Goal: Task Accomplishment & Management: Complete application form

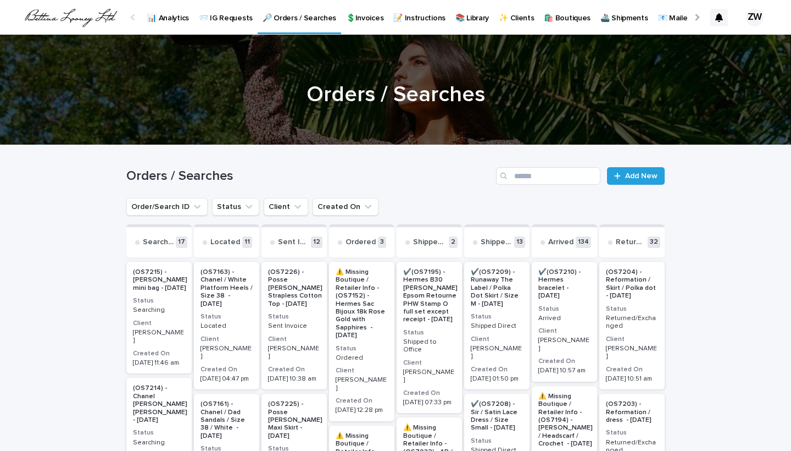
click at [237, 18] on p "📨 IG Requests" at bounding box center [226, 11] width 54 height 23
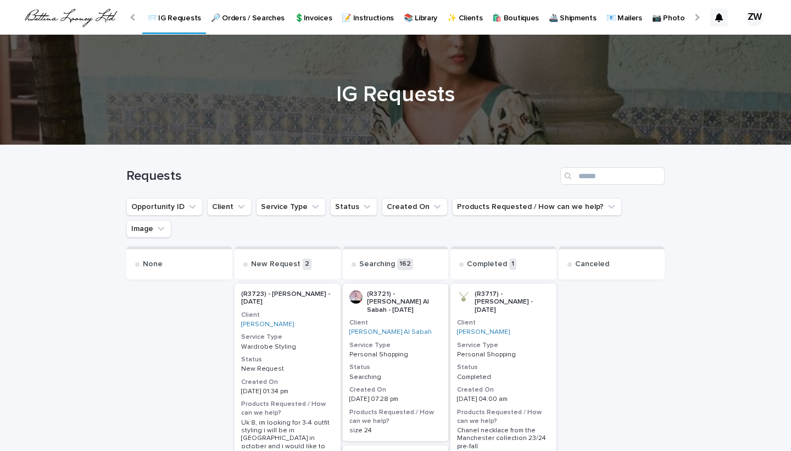
scroll to position [203, 0]
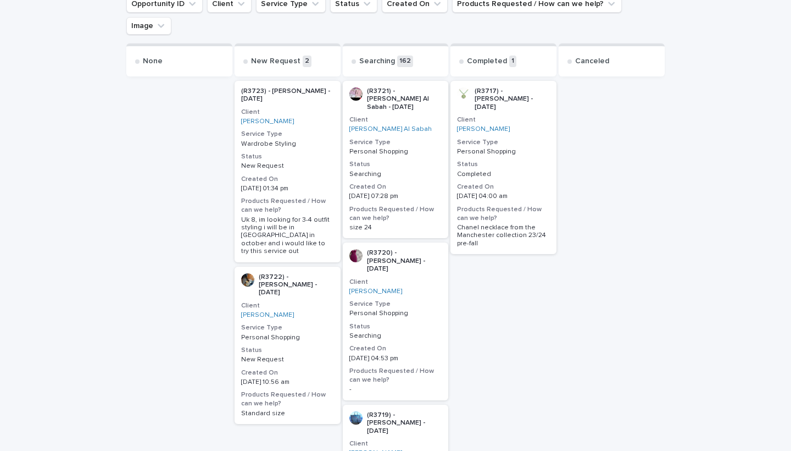
click at [314, 334] on p "Personal Shopping" at bounding box center [287, 338] width 93 height 8
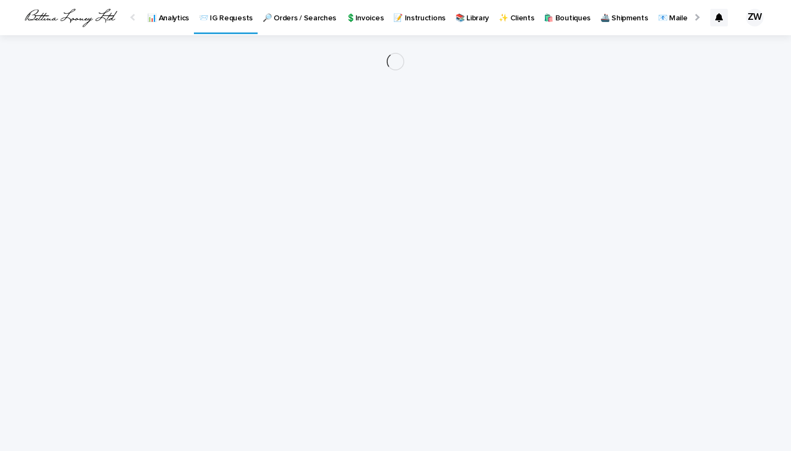
scroll to position [0, 52]
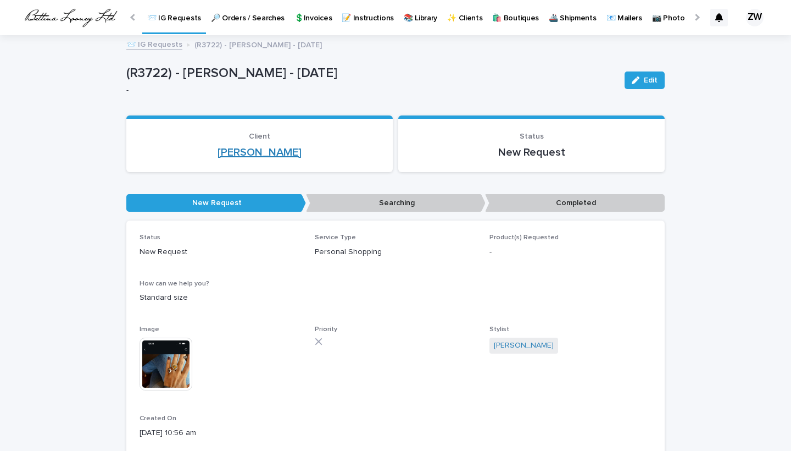
click at [241, 152] on link "[PERSON_NAME]" at bounding box center [260, 152] width 84 height 13
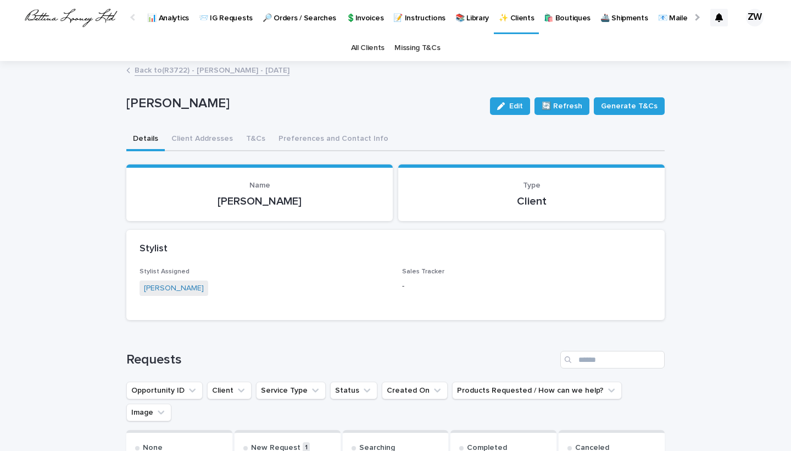
scroll to position [223, 0]
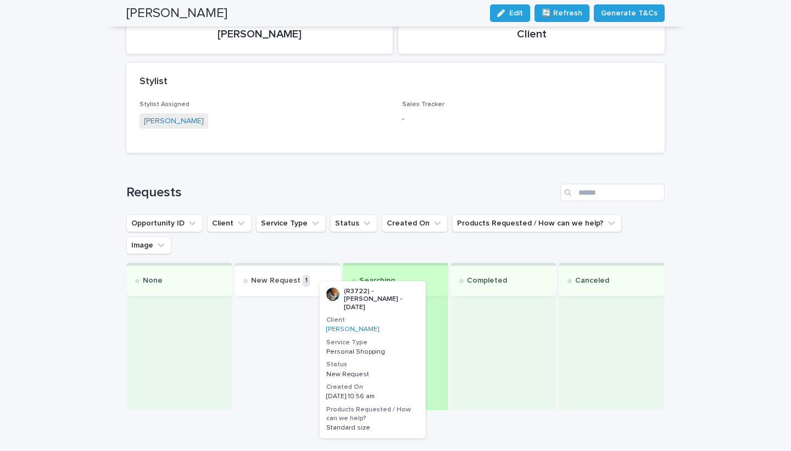
drag, startPoint x: 333, startPoint y: 285, endPoint x: 418, endPoint y: 294, distance: 85.6
click at [418, 294] on div "None New Request 1 (R3722) - [PERSON_NAME] - [DATE] Client [PERSON_NAME] Servic…" at bounding box center [395, 336] width 539 height 147
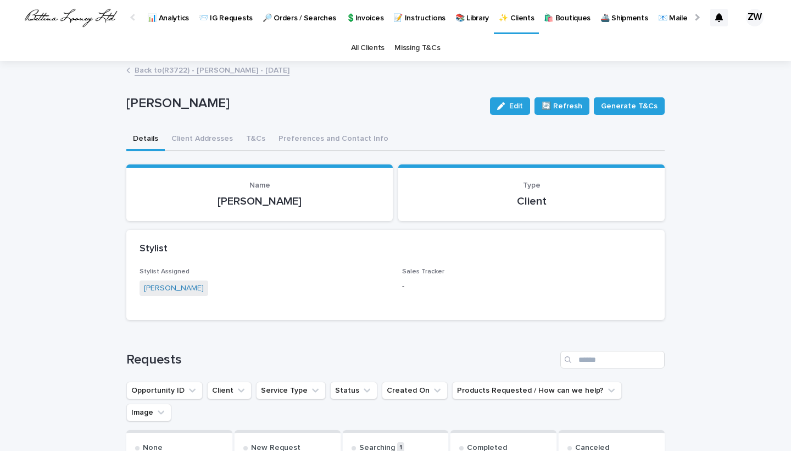
scroll to position [0, 0]
click at [223, 19] on p "📨 IG Requests" at bounding box center [226, 11] width 54 height 23
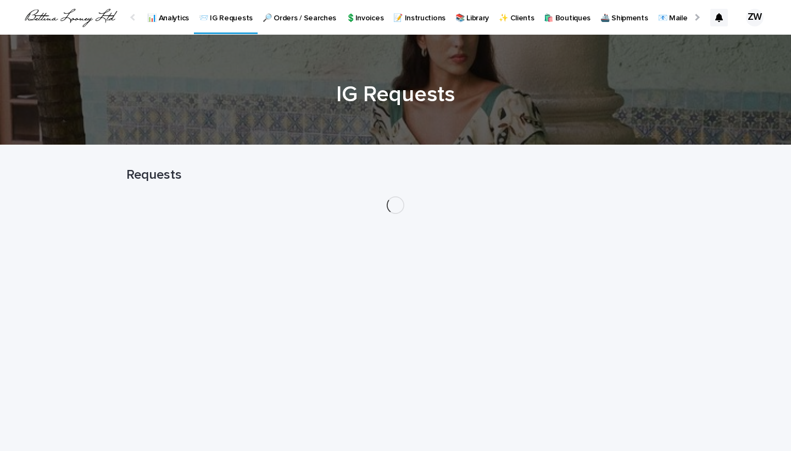
scroll to position [0, 52]
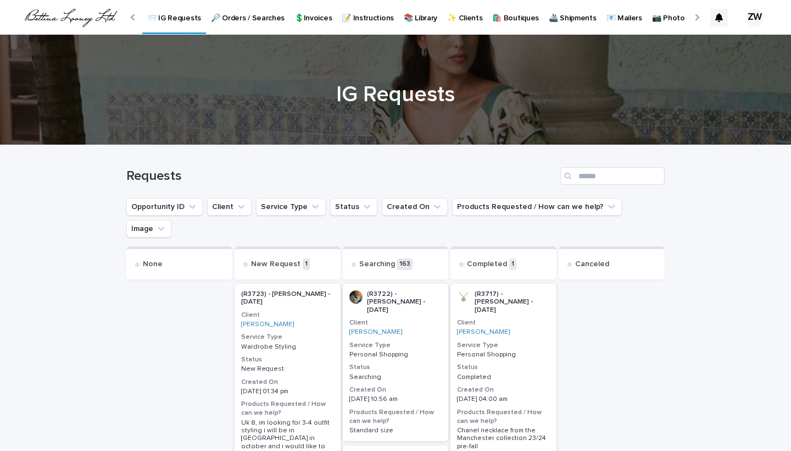
click at [314, 343] on p "Wardrobe Styling" at bounding box center [287, 347] width 93 height 8
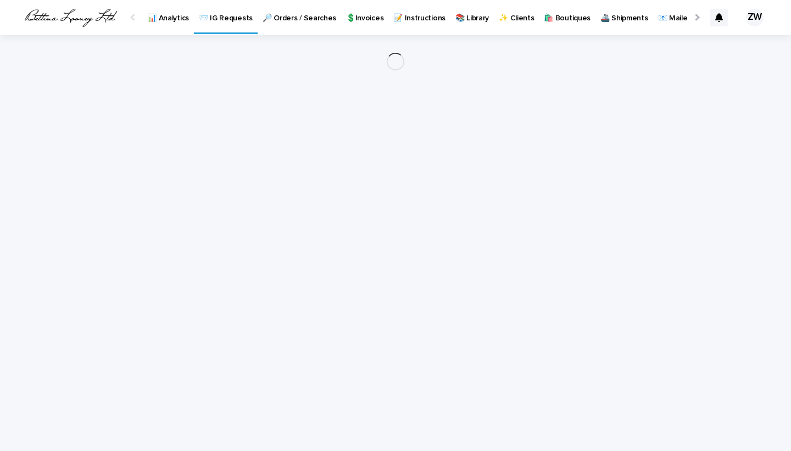
scroll to position [0, 52]
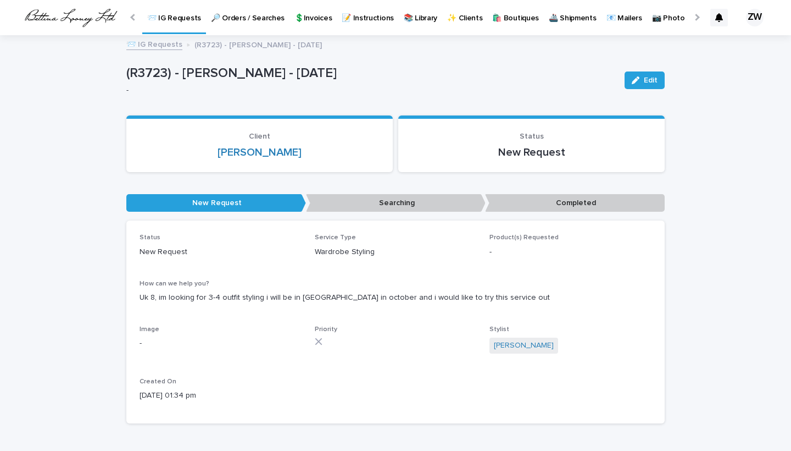
click at [135, 14] on div at bounding box center [134, 17] width 18 height 34
click at [304, 19] on p "🔎 Orders / Searches" at bounding box center [300, 11] width 74 height 23
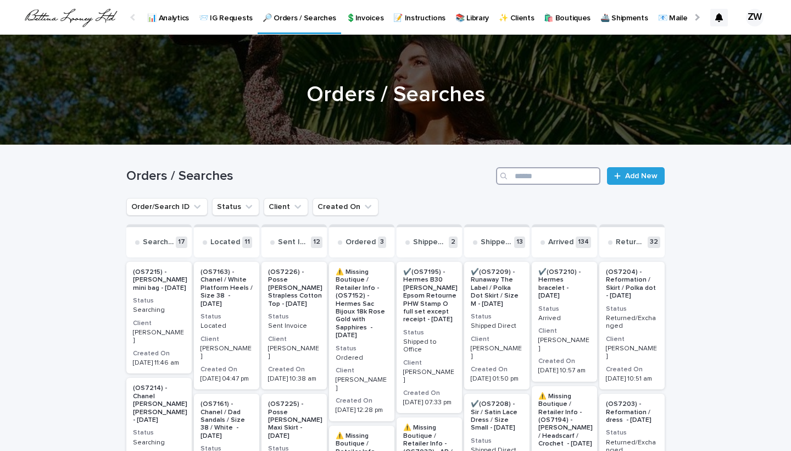
click at [547, 180] on input "Search" at bounding box center [548, 176] width 104 height 18
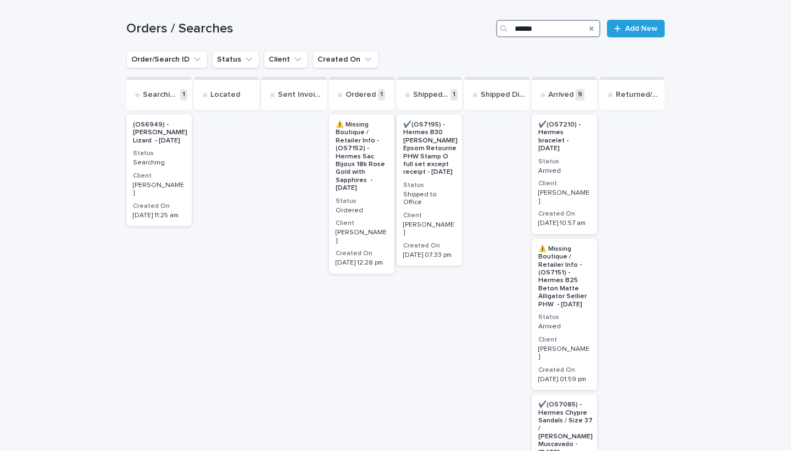
scroll to position [147, 0]
drag, startPoint x: 549, startPoint y: 30, endPoint x: 461, endPoint y: 30, distance: 88.5
click at [461, 30] on div "Orders / Searches ****** Add New" at bounding box center [395, 29] width 539 height 18
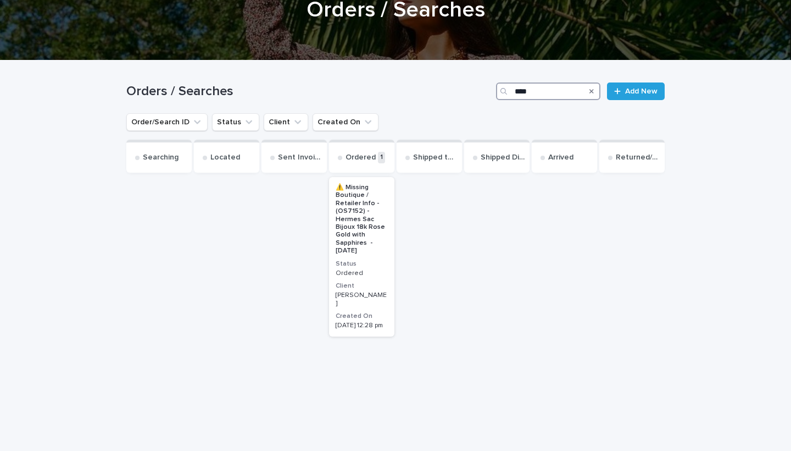
type input "*****"
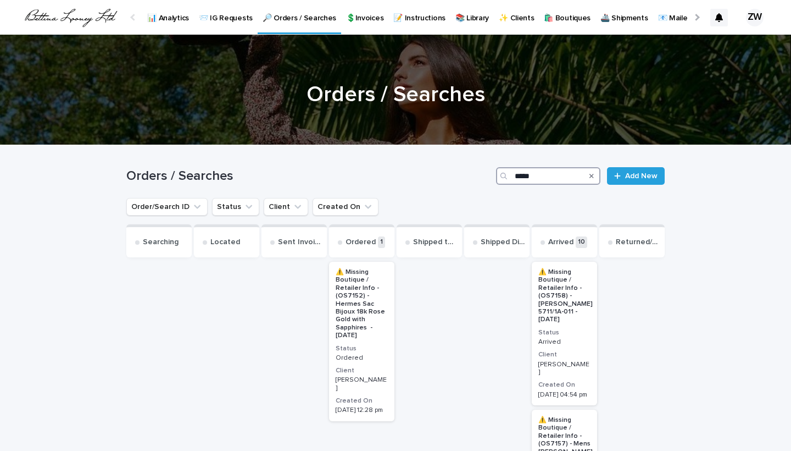
drag, startPoint x: 542, startPoint y: 180, endPoint x: 484, endPoint y: 171, distance: 58.9
click at [484, 171] on div "Orders / Searches ***** Add New" at bounding box center [395, 176] width 539 height 18
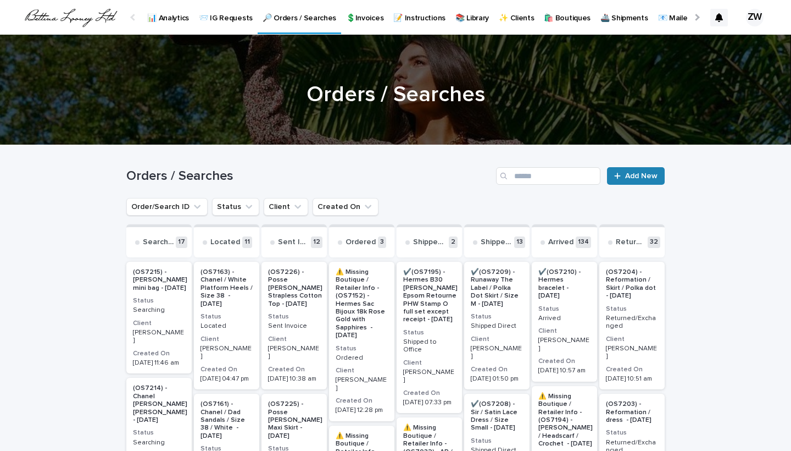
click at [631, 168] on link "Add New" at bounding box center [636, 176] width 58 height 18
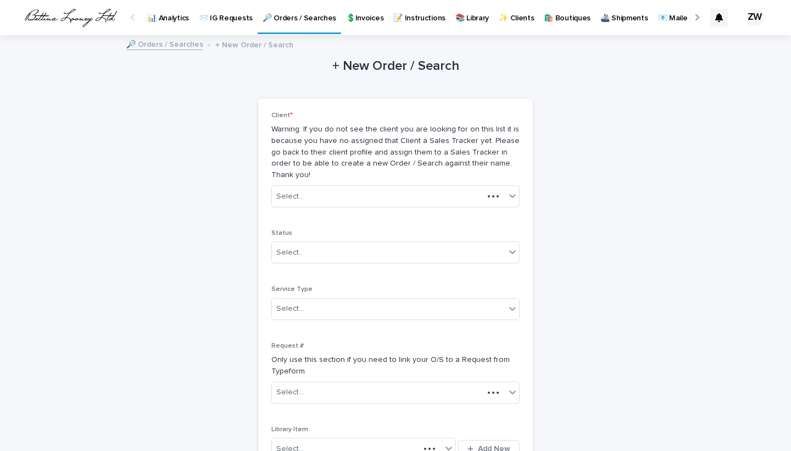
click at [626, 175] on div "+ New Order / Search Loading... Saving… Loading... Saving… Loading... Saving… C…" at bounding box center [395, 358] width 539 height 644
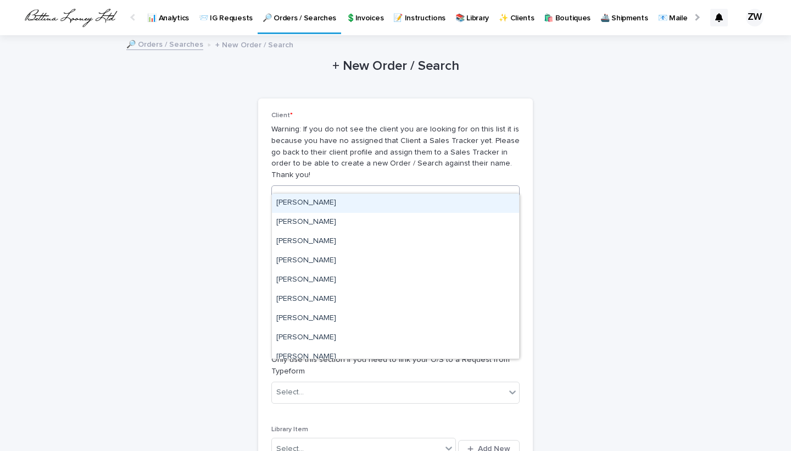
click at [329, 188] on div "Select..." at bounding box center [389, 196] width 234 height 18
click at [110, 217] on div "Loading... Saving… Loading... Saving… + New Order / Search Loading... Saving… L…" at bounding box center [395, 385] width 791 height 699
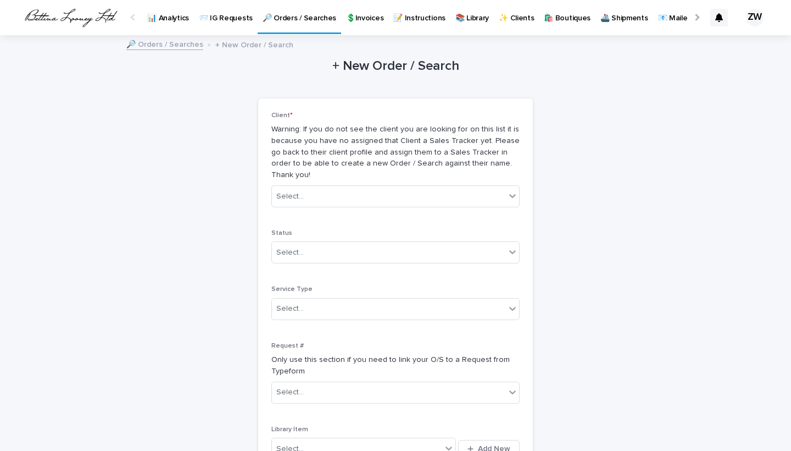
click at [513, 18] on p "✨ Clients" at bounding box center [516, 11] width 35 height 23
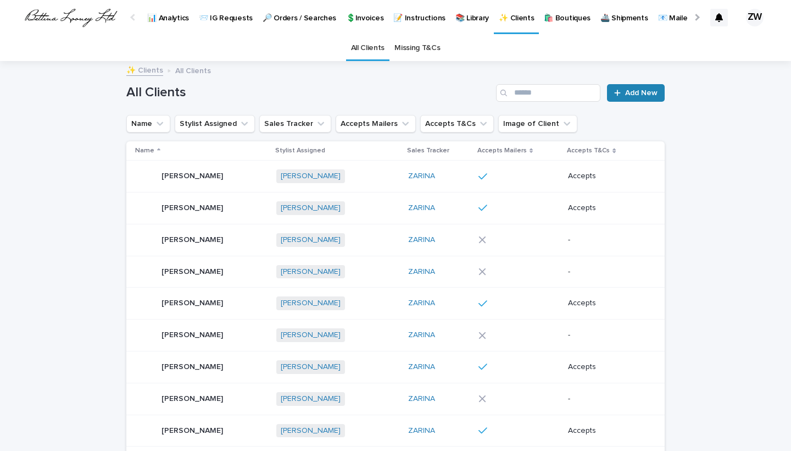
click at [623, 93] on div at bounding box center [619, 93] width 11 height 8
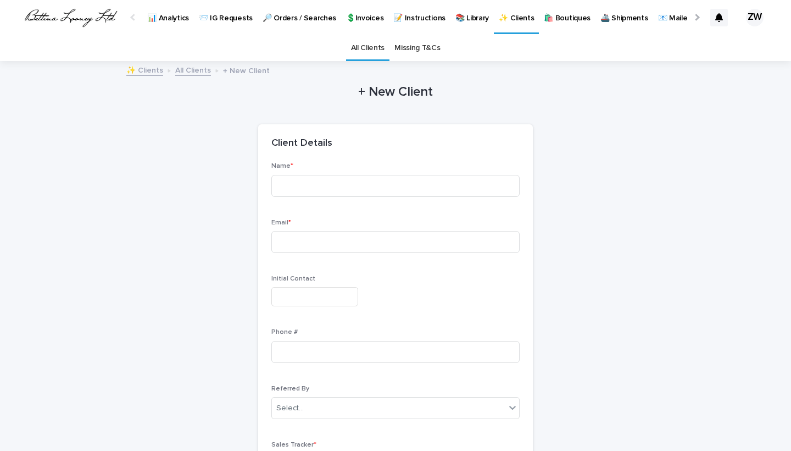
scroll to position [35, 0]
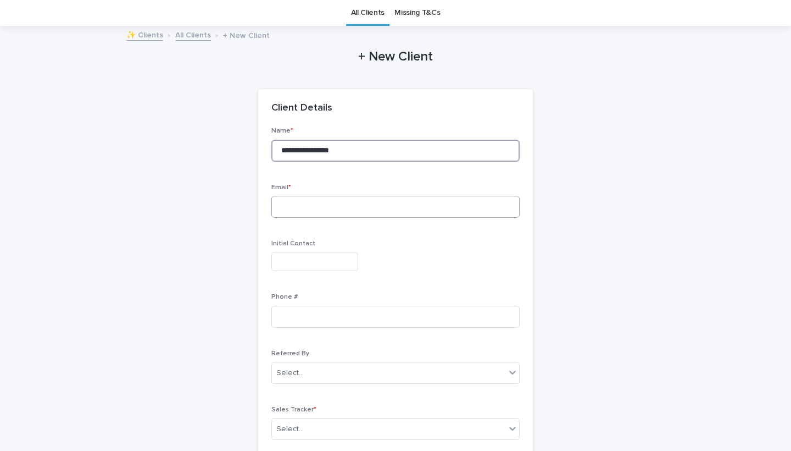
type input "**********"
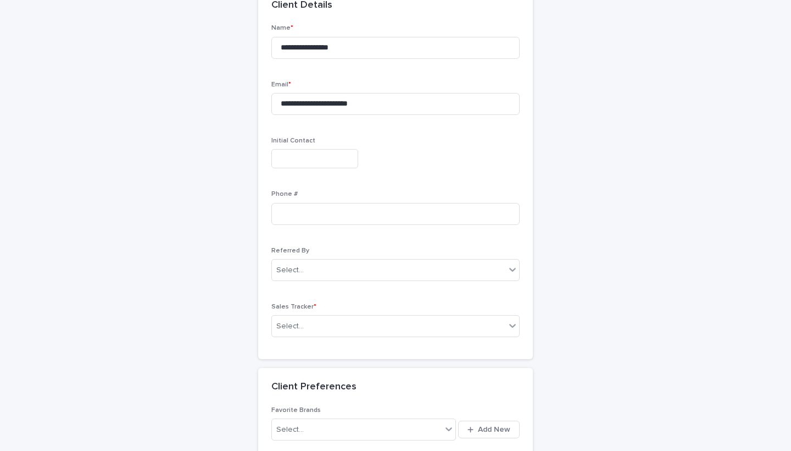
scroll to position [138, 0]
click at [293, 320] on div "Select..." at bounding box center [289, 326] width 27 height 12
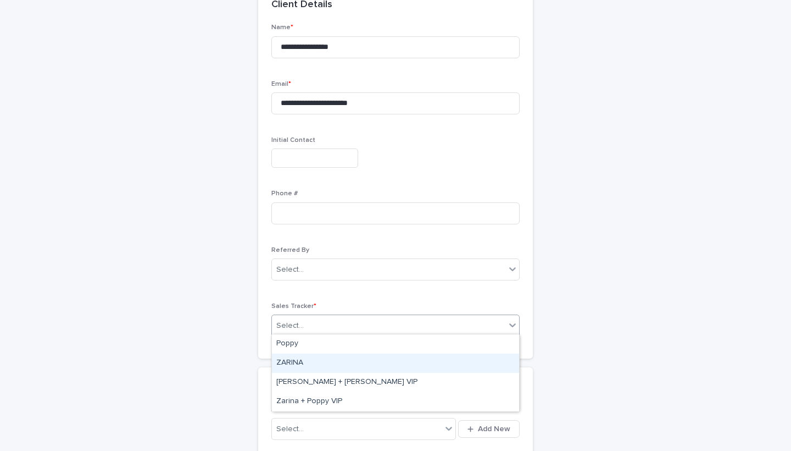
click at [295, 368] on div "ZARINA" at bounding box center [395, 362] width 247 height 19
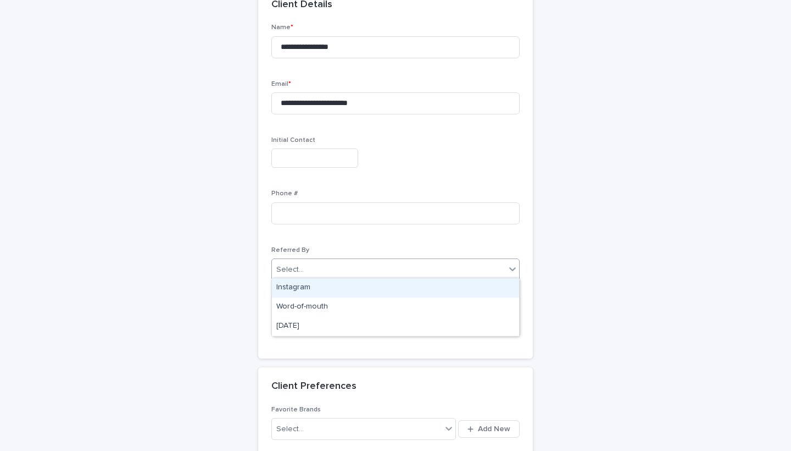
click at [296, 271] on div "Select..." at bounding box center [289, 270] width 27 height 12
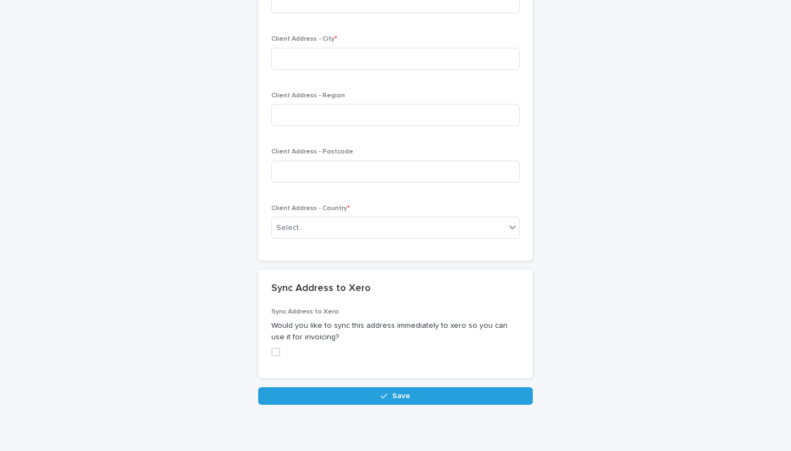
scroll to position [1296, 0]
click at [278, 348] on span at bounding box center [275, 352] width 9 height 9
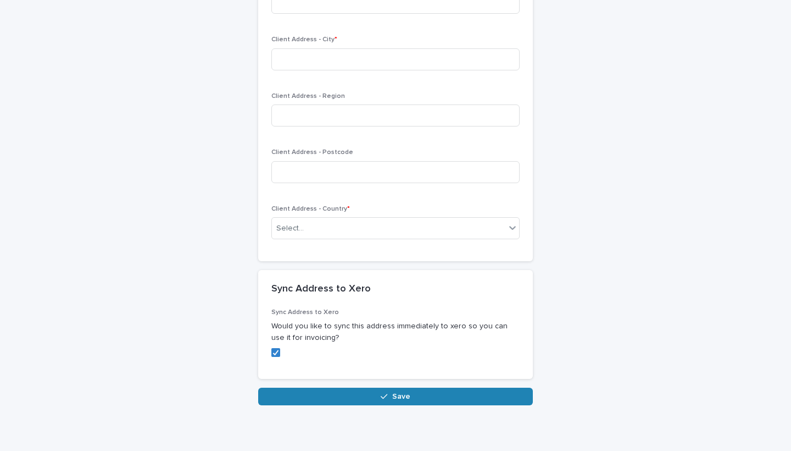
click at [351, 387] on button "Save" at bounding box center [395, 396] width 275 height 18
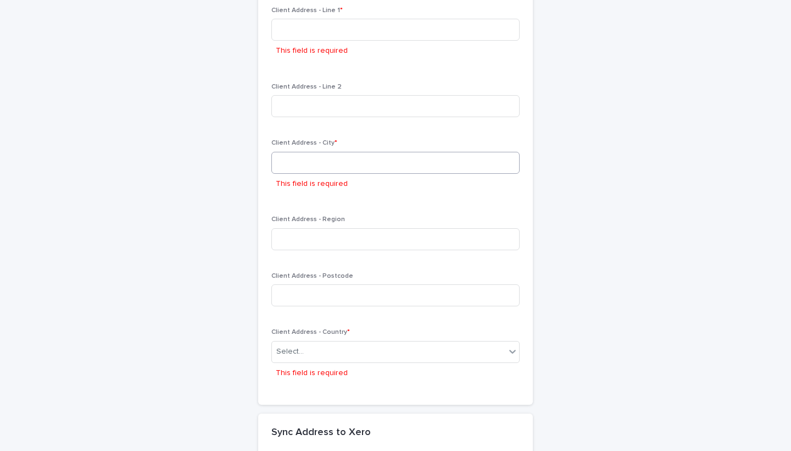
scroll to position [1143, 0]
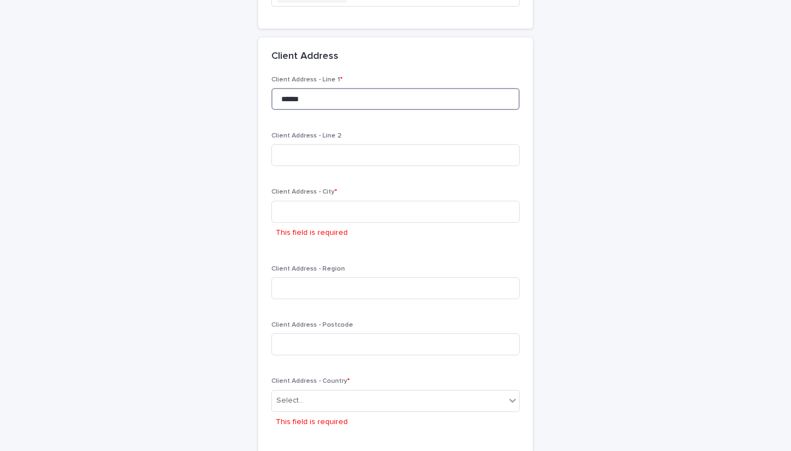
type input "******"
drag, startPoint x: 296, startPoint y: 241, endPoint x: 293, endPoint y: 229, distance: 11.9
click at [296, 240] on div "Client Address - City * This field is required" at bounding box center [395, 219] width 248 height 63
click at [293, 229] on p "This field is required" at bounding box center [312, 233] width 72 height 12
click at [297, 227] on p "This field is required" at bounding box center [312, 233] width 72 height 12
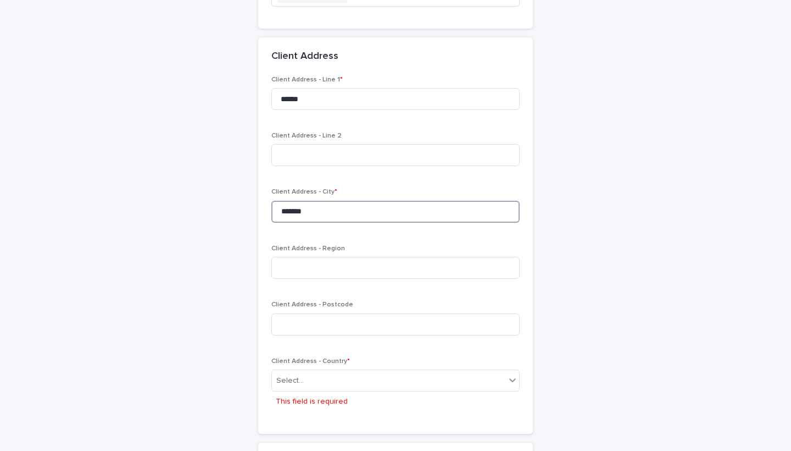
scroll to position [1289, 0]
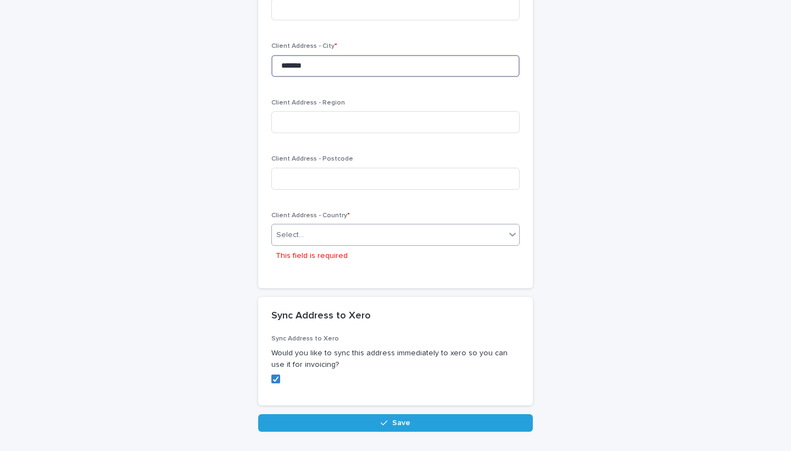
type input "******"
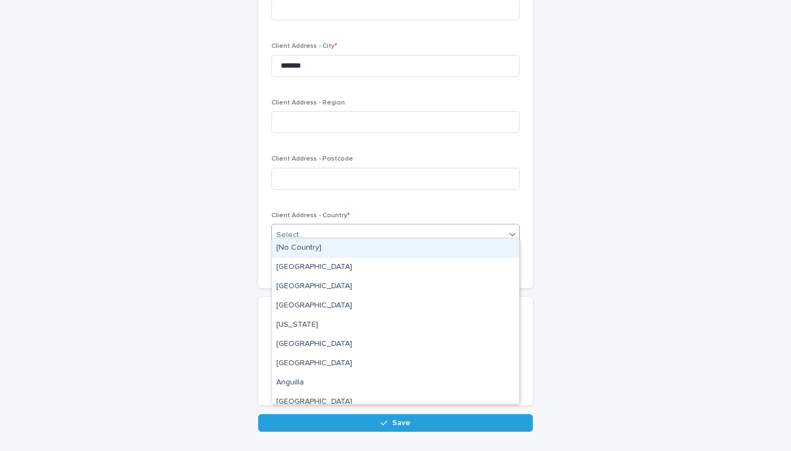
click at [317, 226] on div "Select..." at bounding box center [389, 235] width 234 height 18
type input "***"
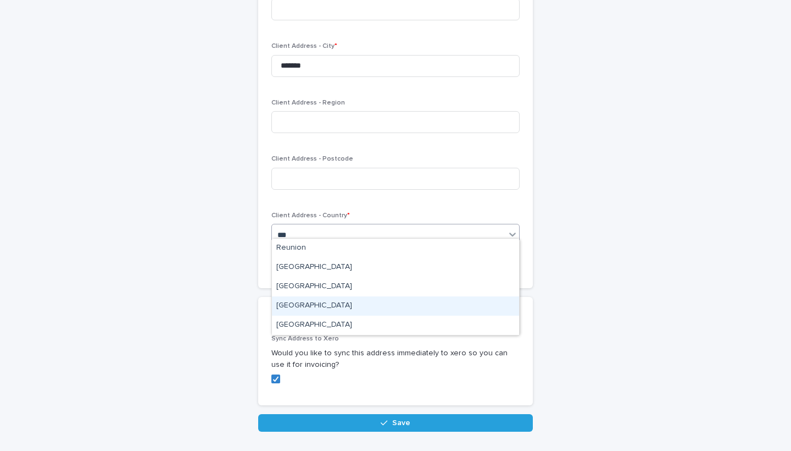
click at [332, 306] on div "[GEOGRAPHIC_DATA]" at bounding box center [395, 305] width 247 height 19
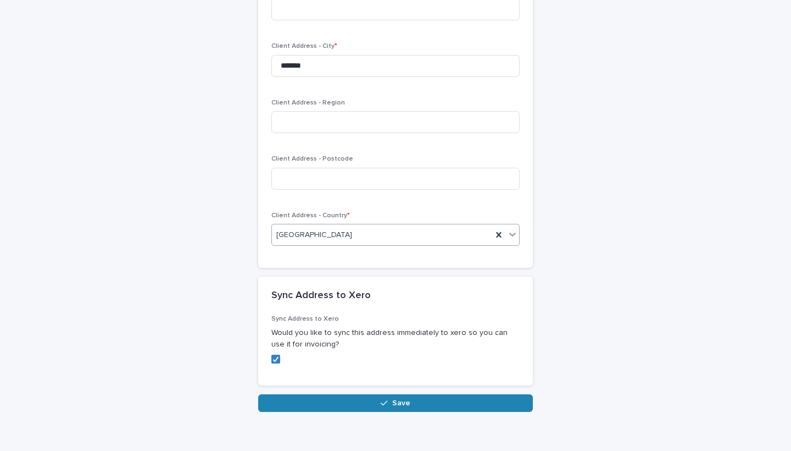
click at [337, 394] on button "Save" at bounding box center [395, 403] width 275 height 18
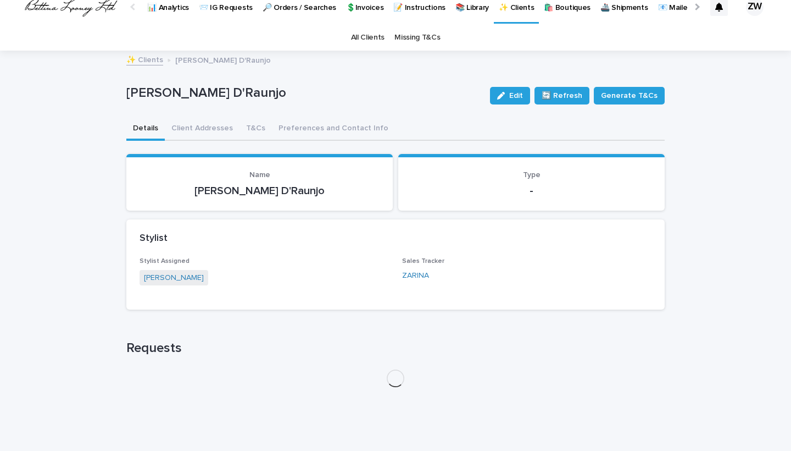
scroll to position [2, 0]
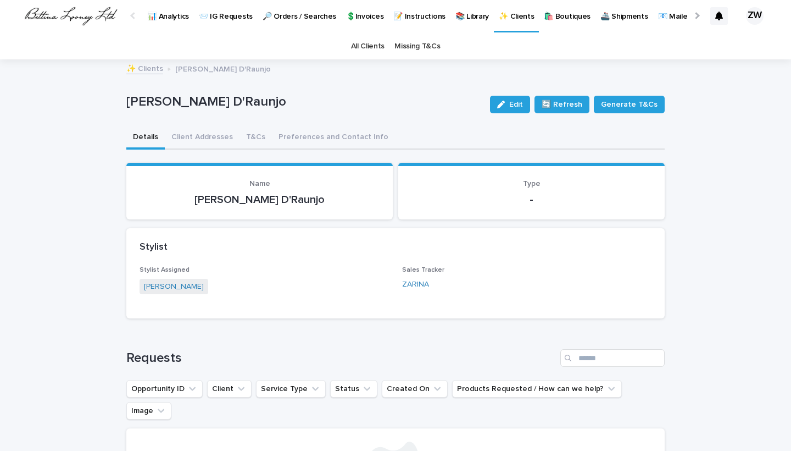
click at [276, 21] on link "🔎 Orders / Searches" at bounding box center [300, 15] width 84 height 34
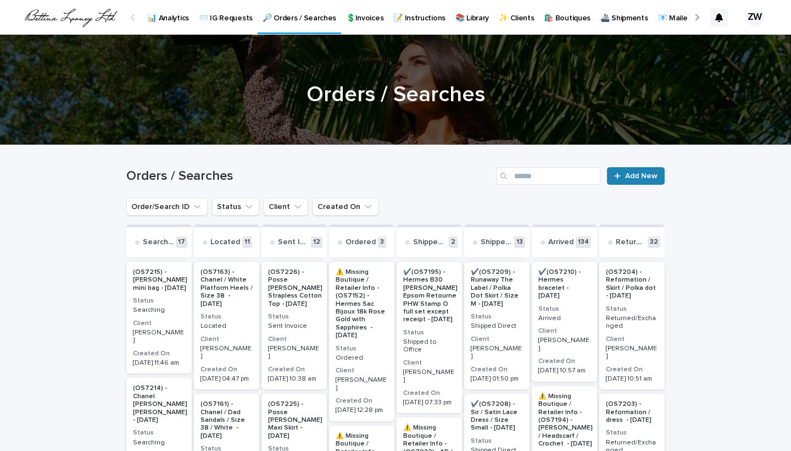
click at [625, 171] on link "Add New" at bounding box center [636, 176] width 58 height 18
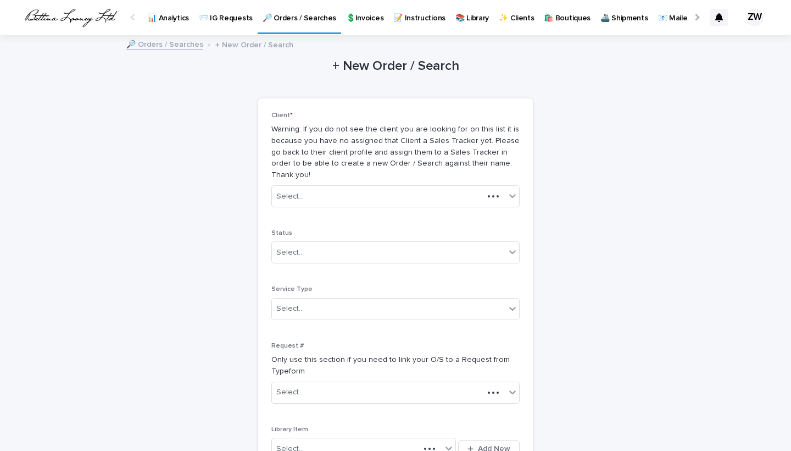
scroll to position [0, -28]
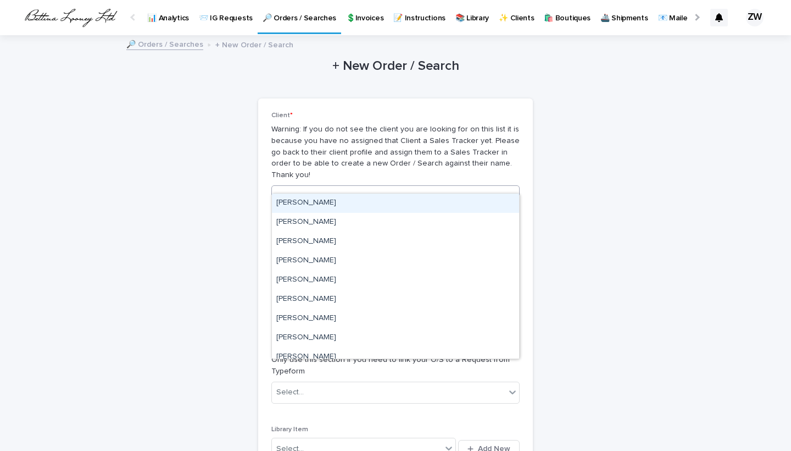
click at [295, 191] on div "Select..." at bounding box center [289, 197] width 27 height 12
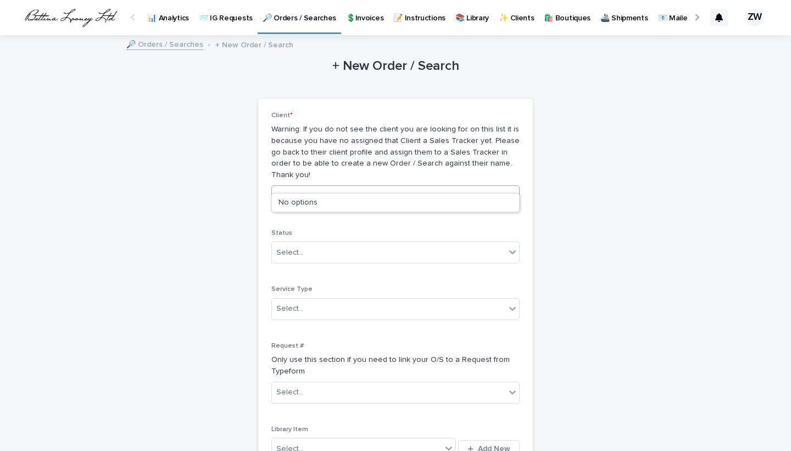
scroll to position [0, 0]
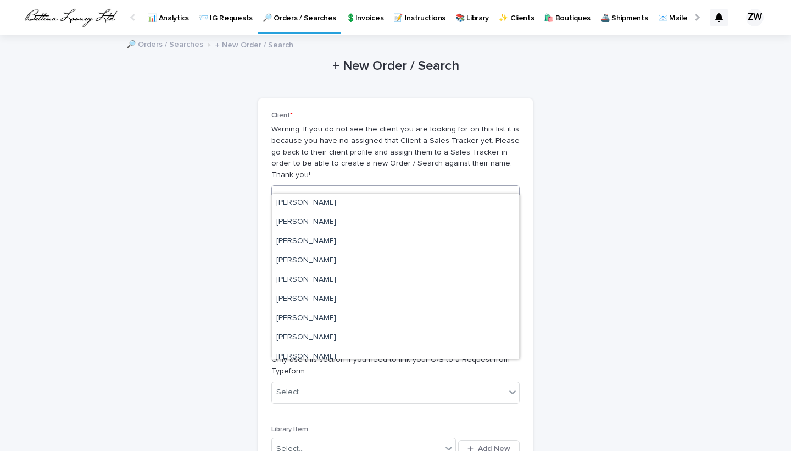
type input "****"
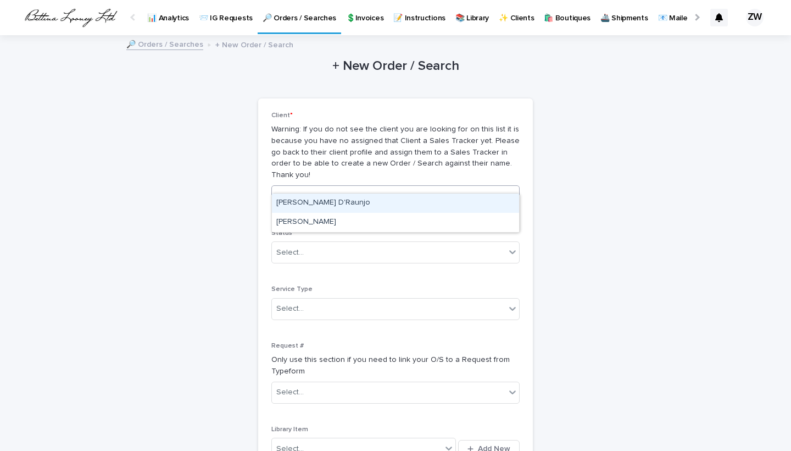
click at [296, 204] on div "[PERSON_NAME] D'Raunjo" at bounding box center [395, 202] width 247 height 19
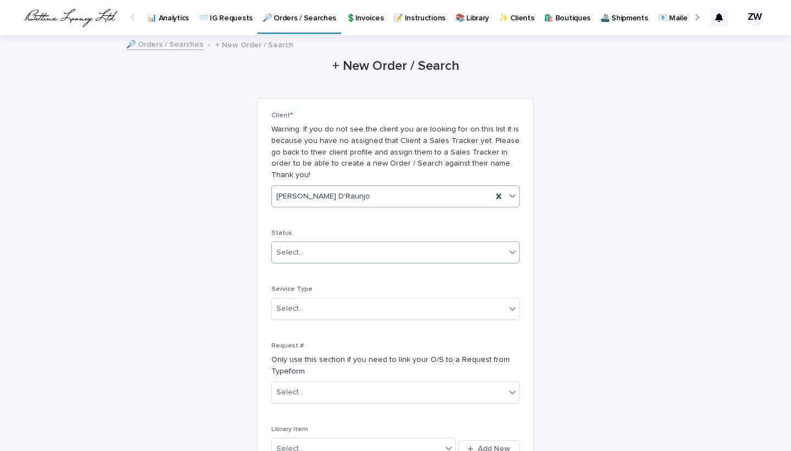
click at [305, 248] on input "text" at bounding box center [305, 252] width 1 height 9
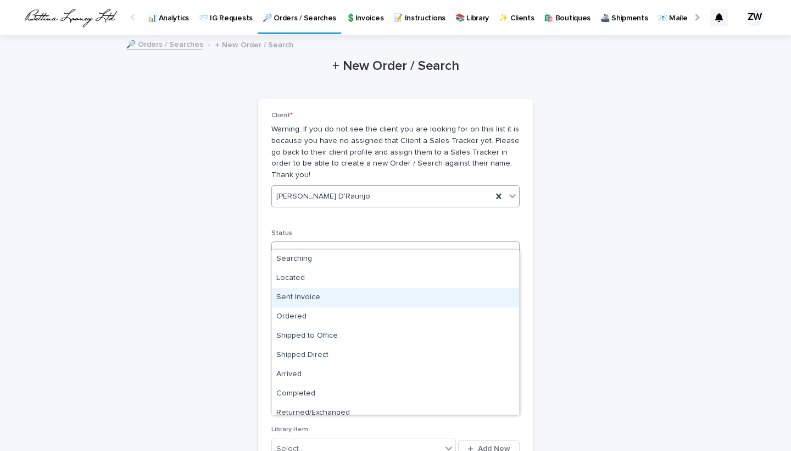
click at [309, 297] on div "Sent Invoice" at bounding box center [395, 297] width 247 height 19
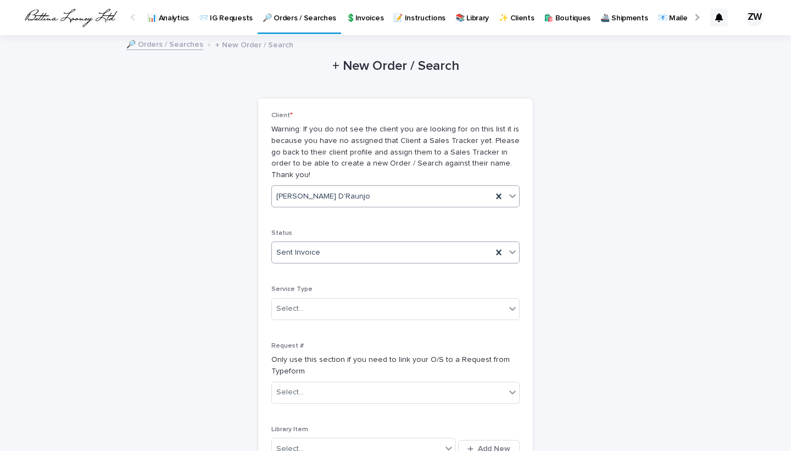
click at [285, 247] on span "Sent Invoice" at bounding box center [298, 253] width 44 height 12
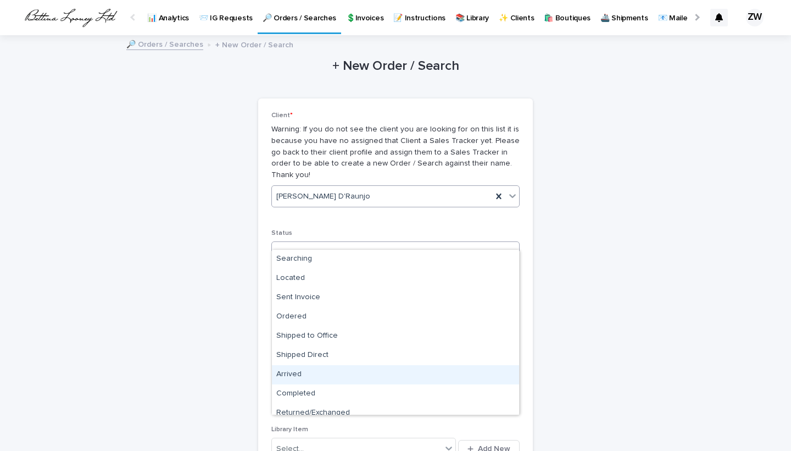
click at [298, 375] on div "Arrived" at bounding box center [395, 374] width 247 height 19
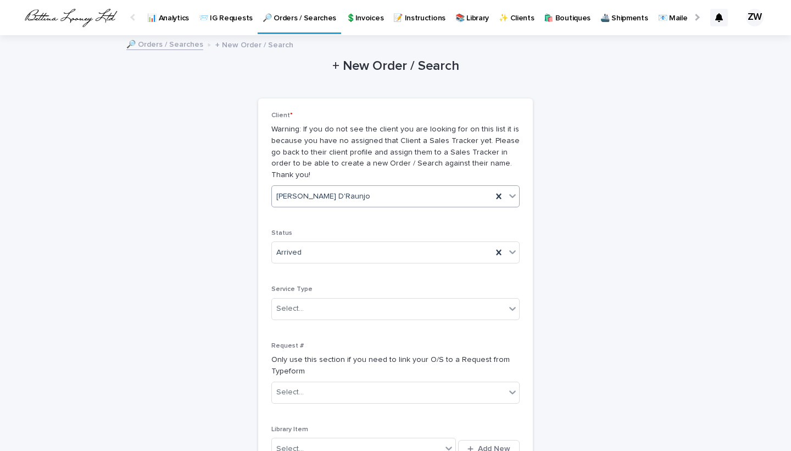
click at [331, 310] on div "Service Type Select..." at bounding box center [395, 306] width 248 height 43
click at [319, 305] on div "Service Type Select..." at bounding box center [395, 306] width 248 height 43
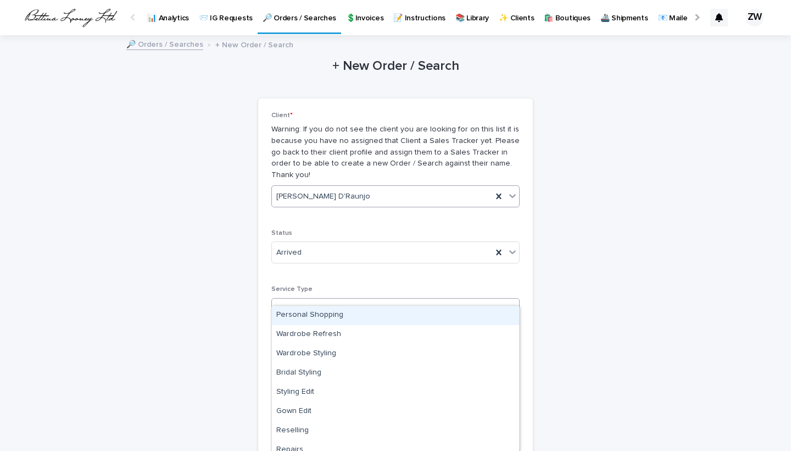
click at [305, 304] on input "text" at bounding box center [305, 308] width 1 height 9
click at [312, 320] on div "Personal Shopping" at bounding box center [395, 315] width 247 height 19
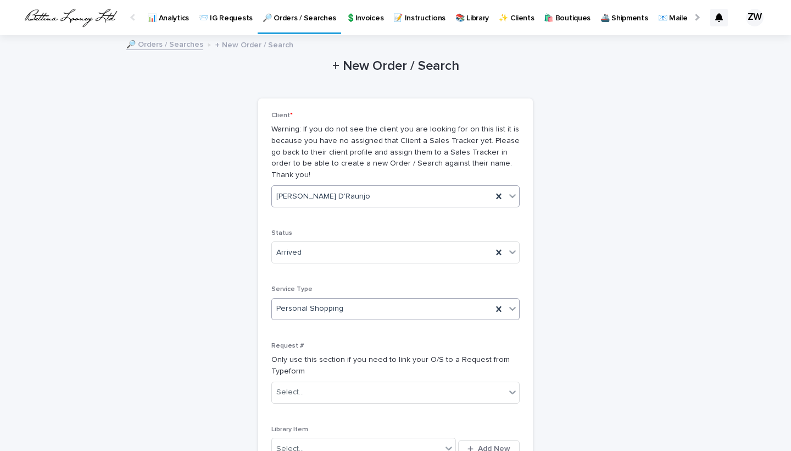
scroll to position [132, 0]
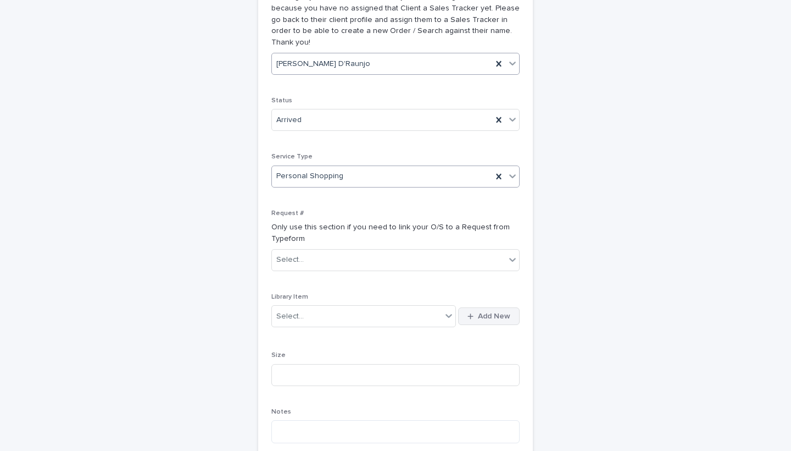
click at [482, 312] on span "Add New" at bounding box center [494, 316] width 32 height 8
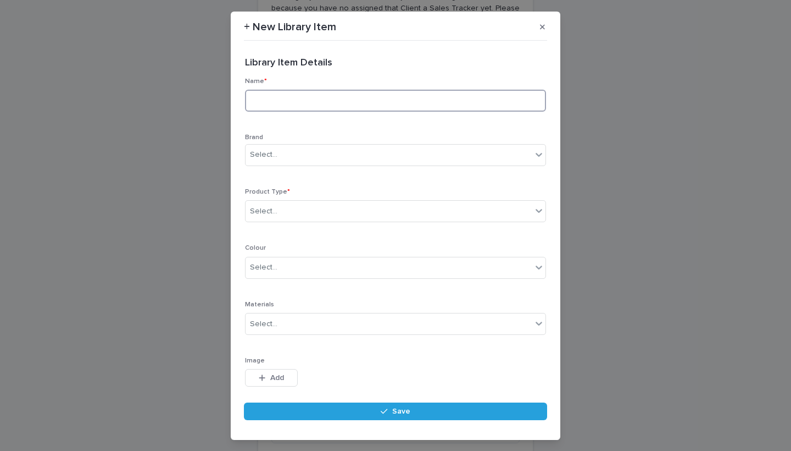
click at [281, 92] on input at bounding box center [395, 101] width 301 height 22
type input "**********"
click at [267, 152] on div "Select..." at bounding box center [263, 155] width 27 height 12
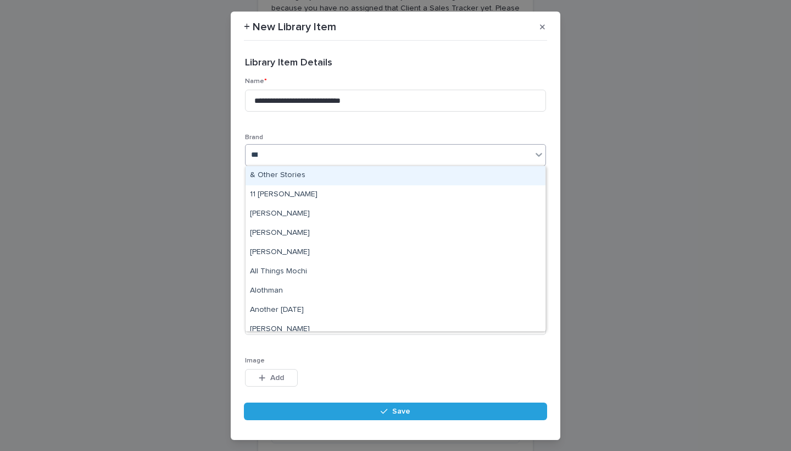
type input "****"
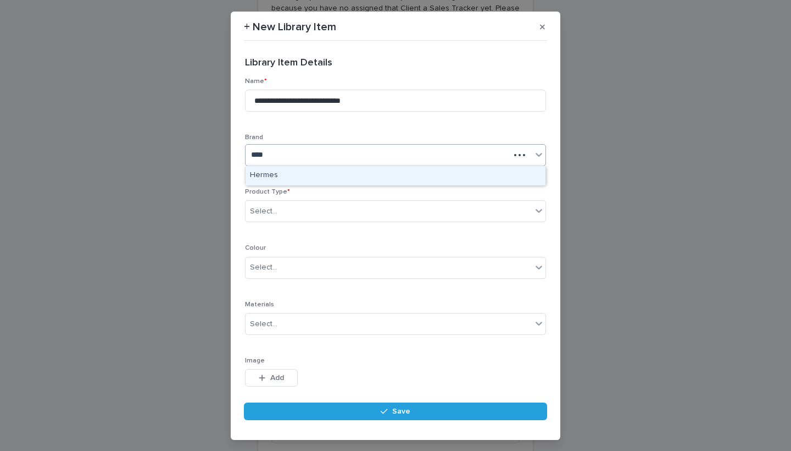
click at [268, 176] on div "Hermes" at bounding box center [396, 175] width 300 height 19
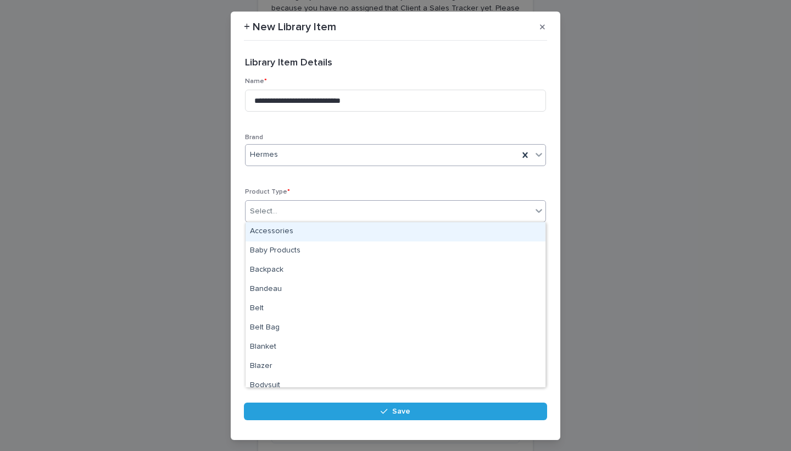
click at [270, 213] on div "Select..." at bounding box center [263, 212] width 27 height 12
type input "***"
click at [281, 236] on div "Handbag" at bounding box center [396, 231] width 300 height 19
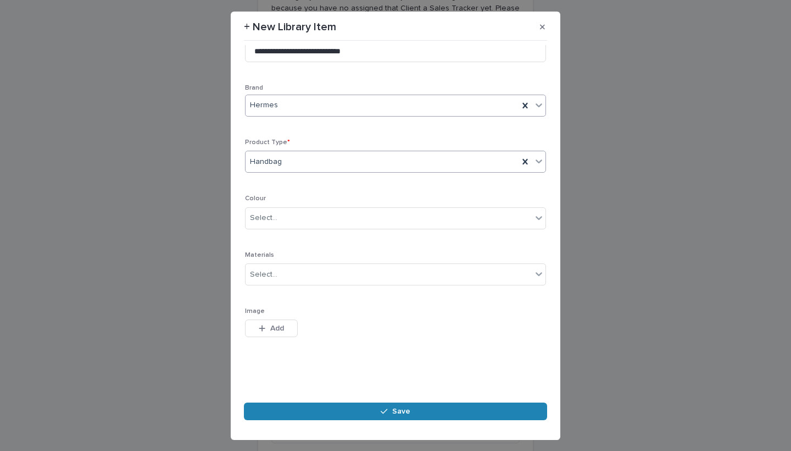
click at [367, 409] on button "Save" at bounding box center [395, 411] width 303 height 18
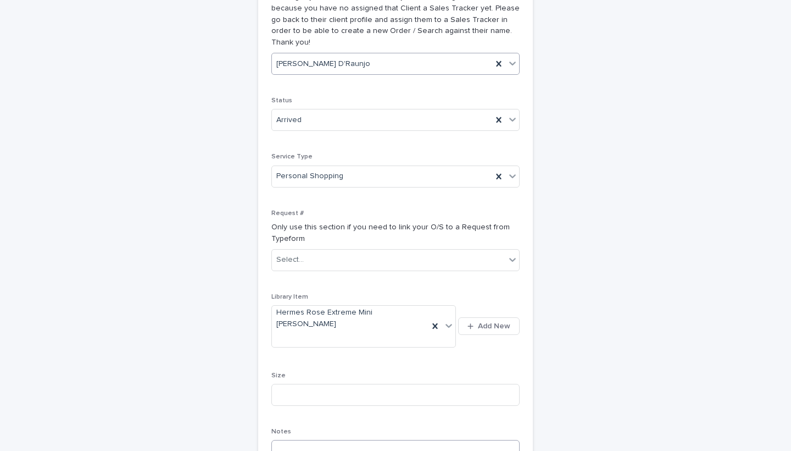
scroll to position [256, 0]
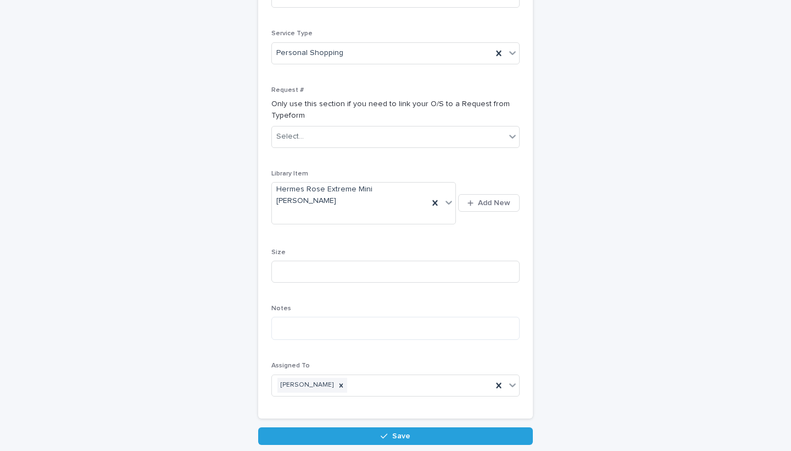
click at [391, 409] on div "Loading... Saving… Loading... Saving… + New Order / Search Loading... Saving… L…" at bounding box center [395, 126] width 549 height 691
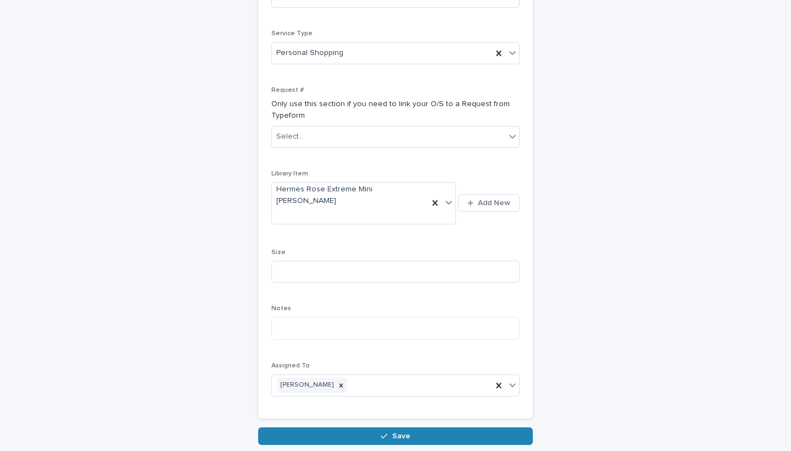
click at [380, 427] on button "Save" at bounding box center [395, 436] width 275 height 18
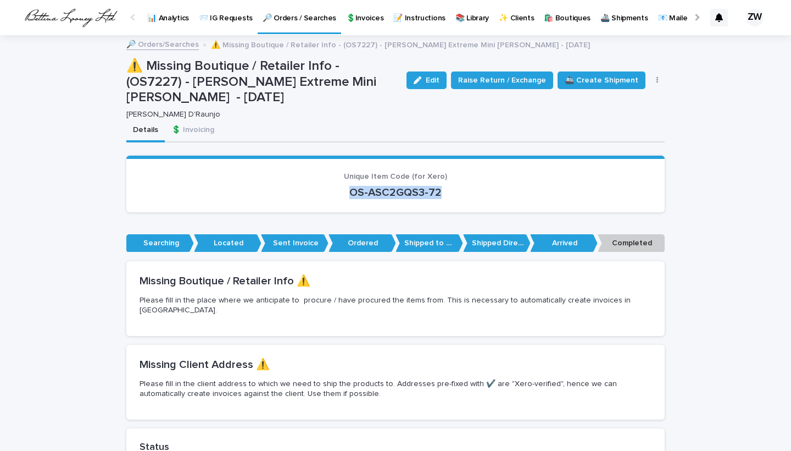
click at [306, 184] on div "OS-ASC2GQS3-72" at bounding box center [396, 191] width 512 height 15
click at [280, 14] on p "🔎 Orders / Searches" at bounding box center [300, 11] width 74 height 23
